Goal: Navigation & Orientation: Go to known website

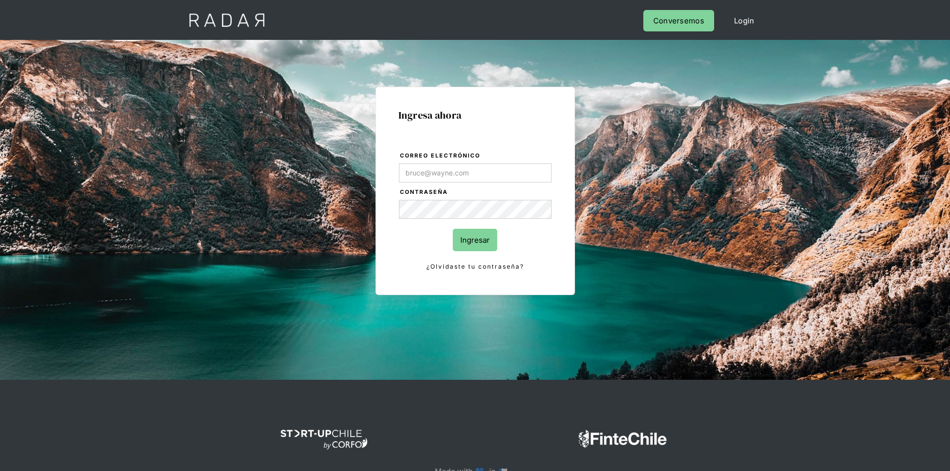
type input "Evans@prontopaga.com"
